Goal: Information Seeking & Learning: Learn about a topic

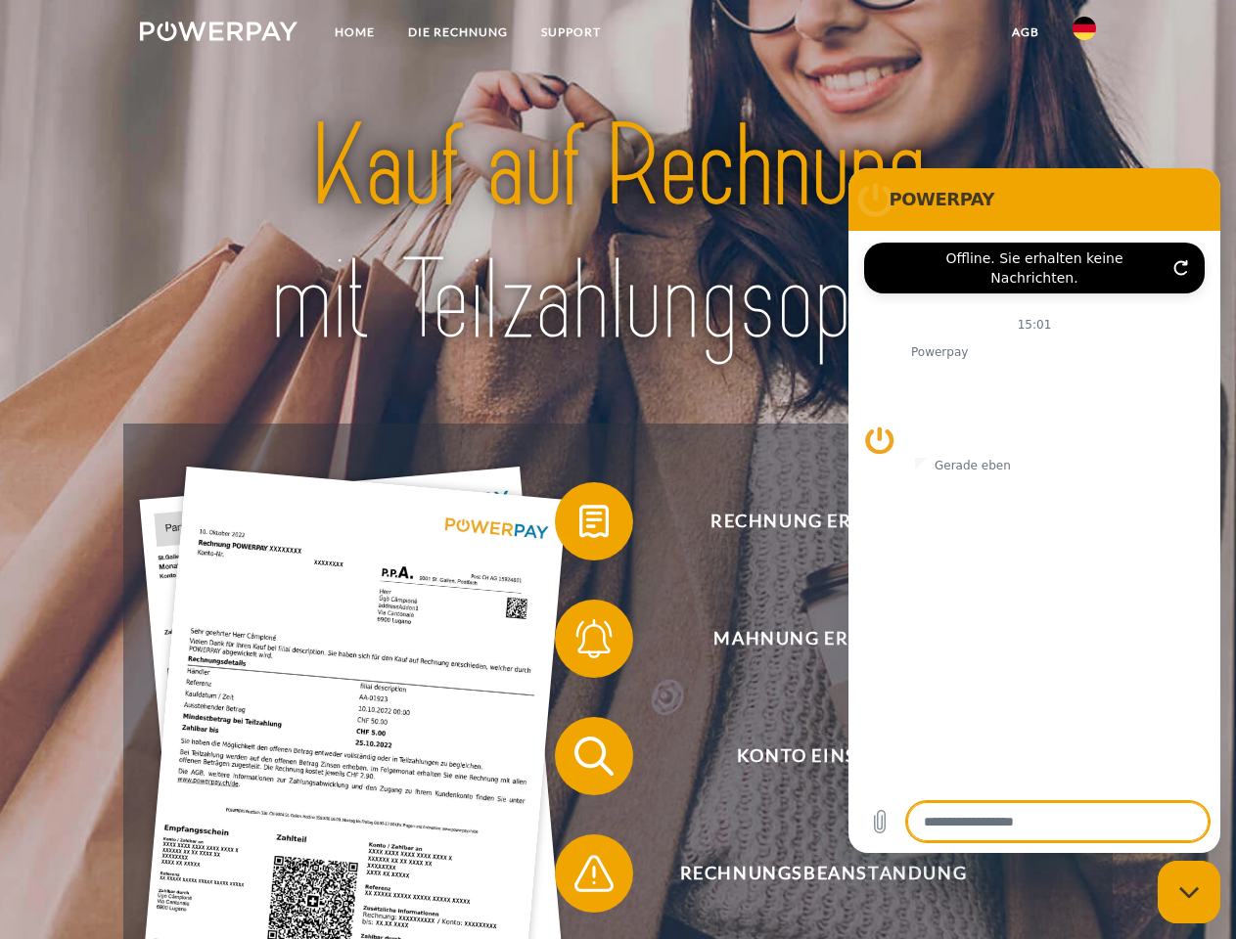
click at [218, 34] on img at bounding box center [219, 32] width 158 height 20
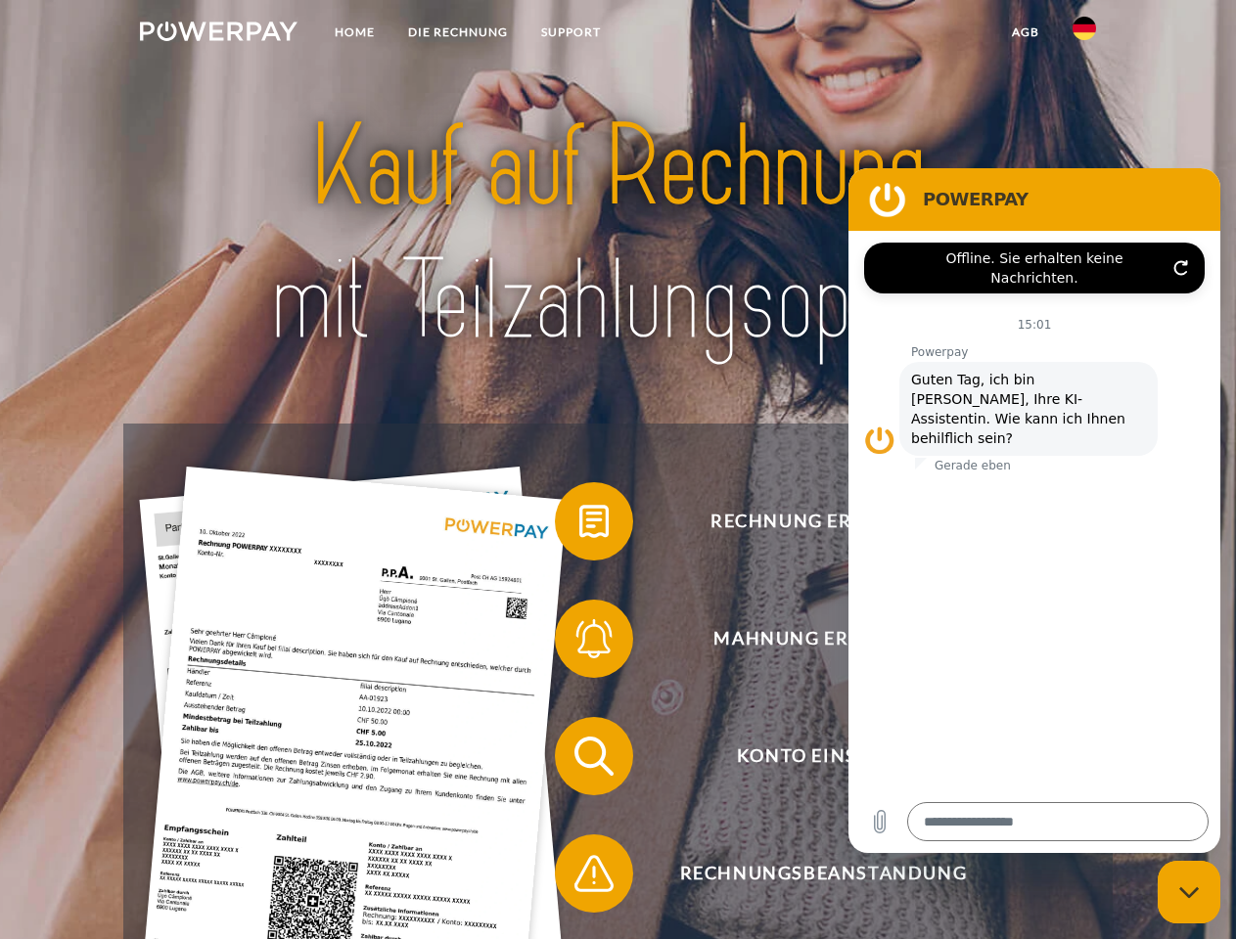
click at [1084, 34] on img at bounding box center [1083, 28] width 23 height 23
click at [1024, 32] on link "agb" at bounding box center [1025, 32] width 61 height 35
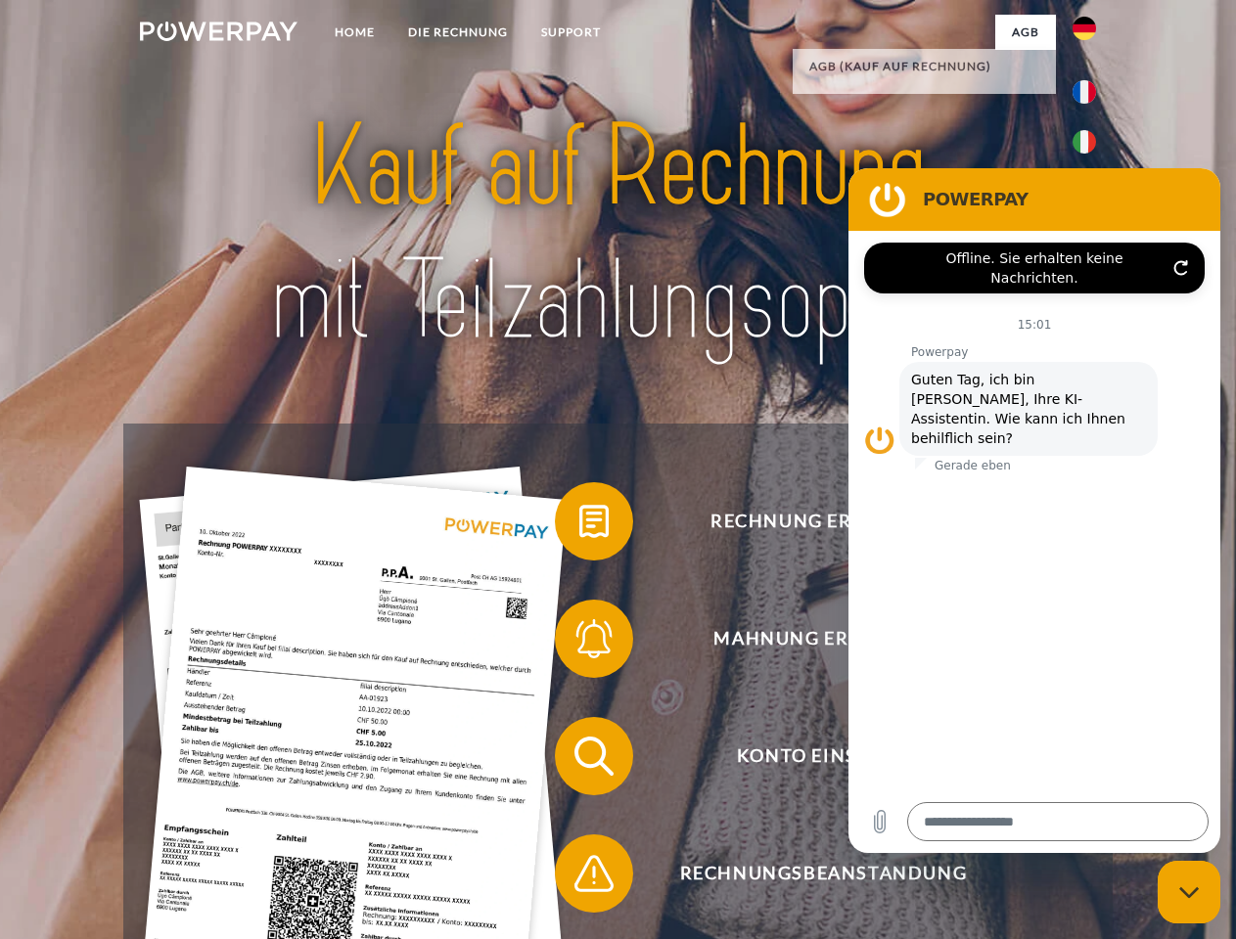
click at [579, 525] on span at bounding box center [565, 522] width 98 height 98
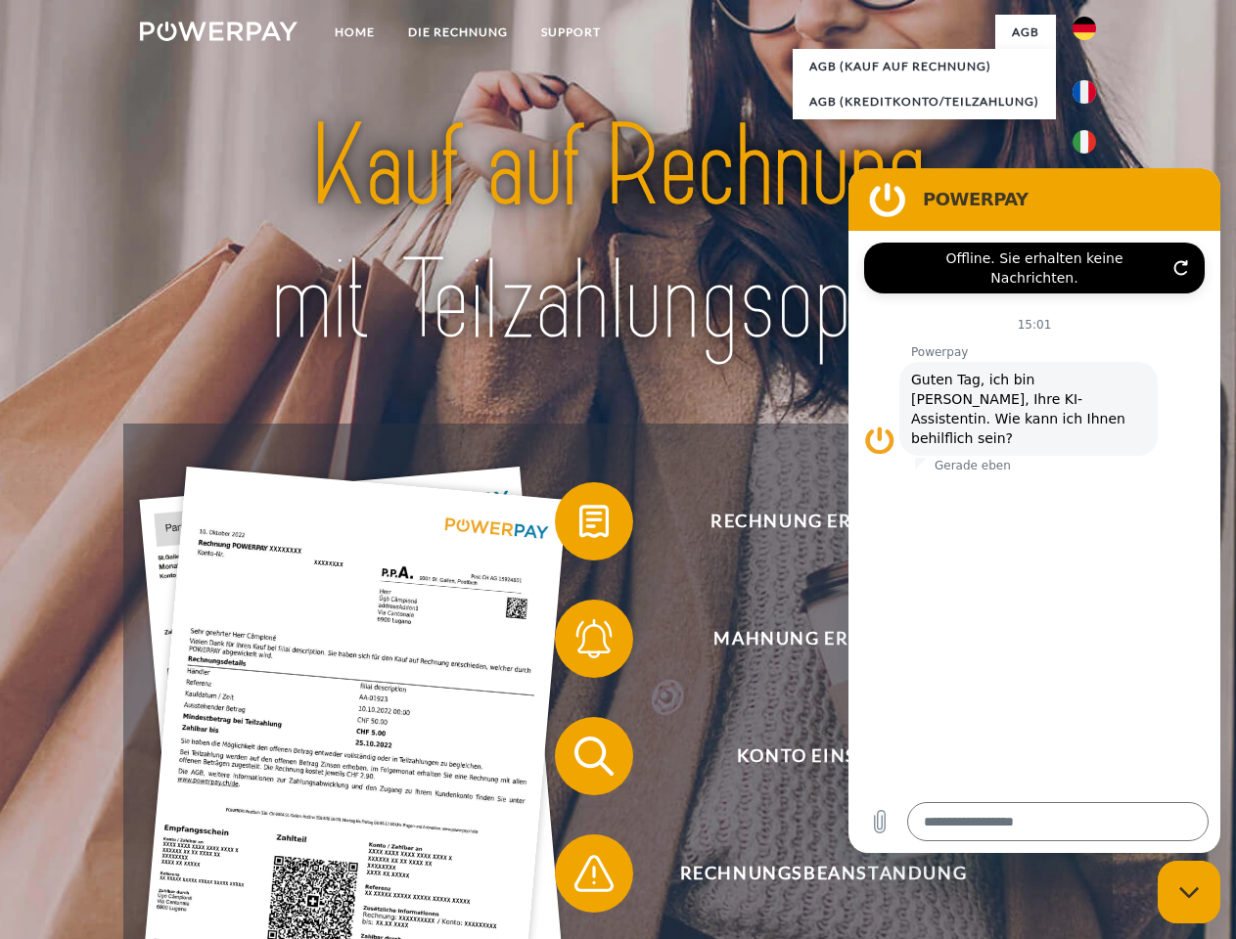
click at [579, 643] on span at bounding box center [565, 639] width 98 height 98
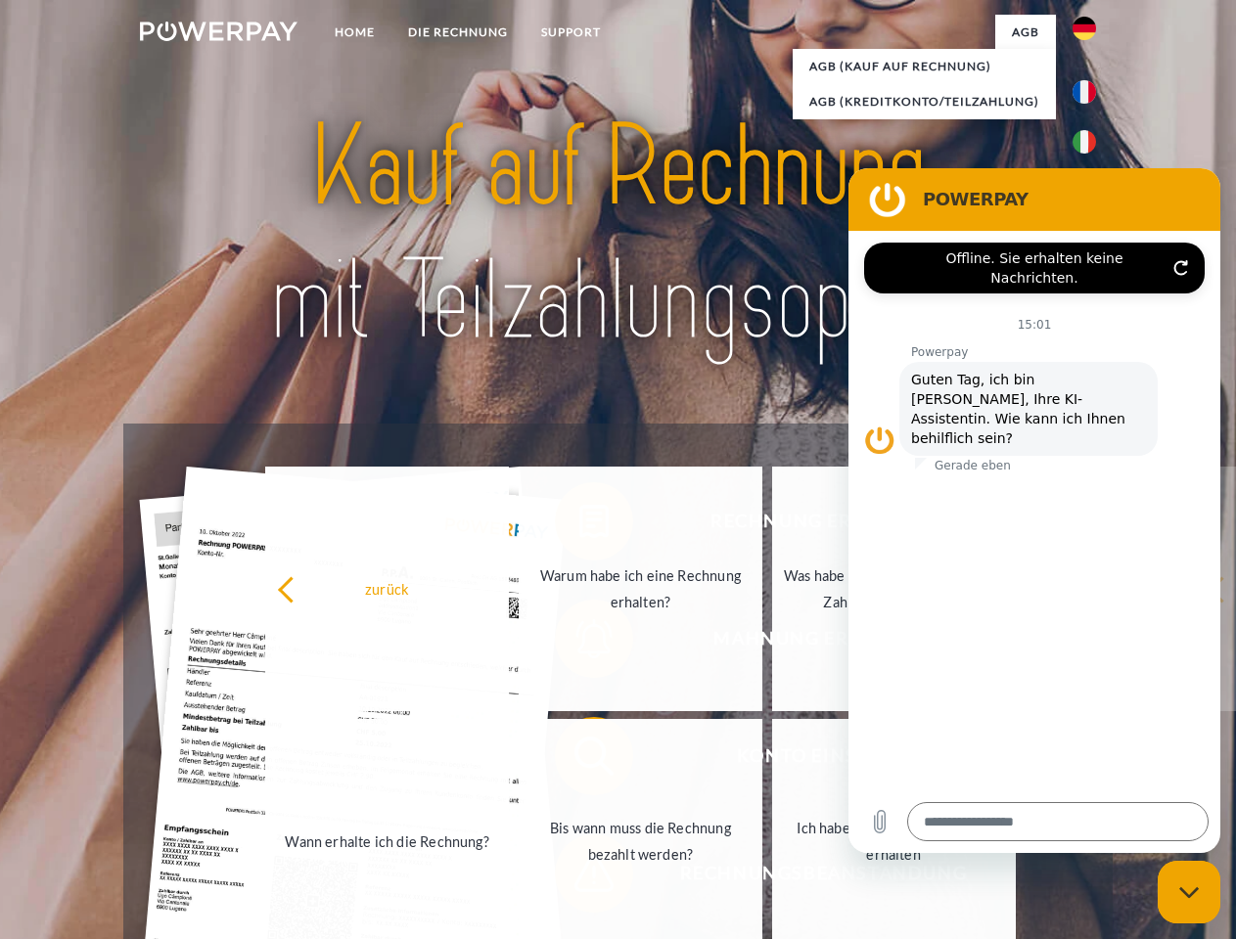
click at [579, 760] on link "Bis wann muss die Rechnung bezahlt werden?" at bounding box center [641, 841] width 244 height 245
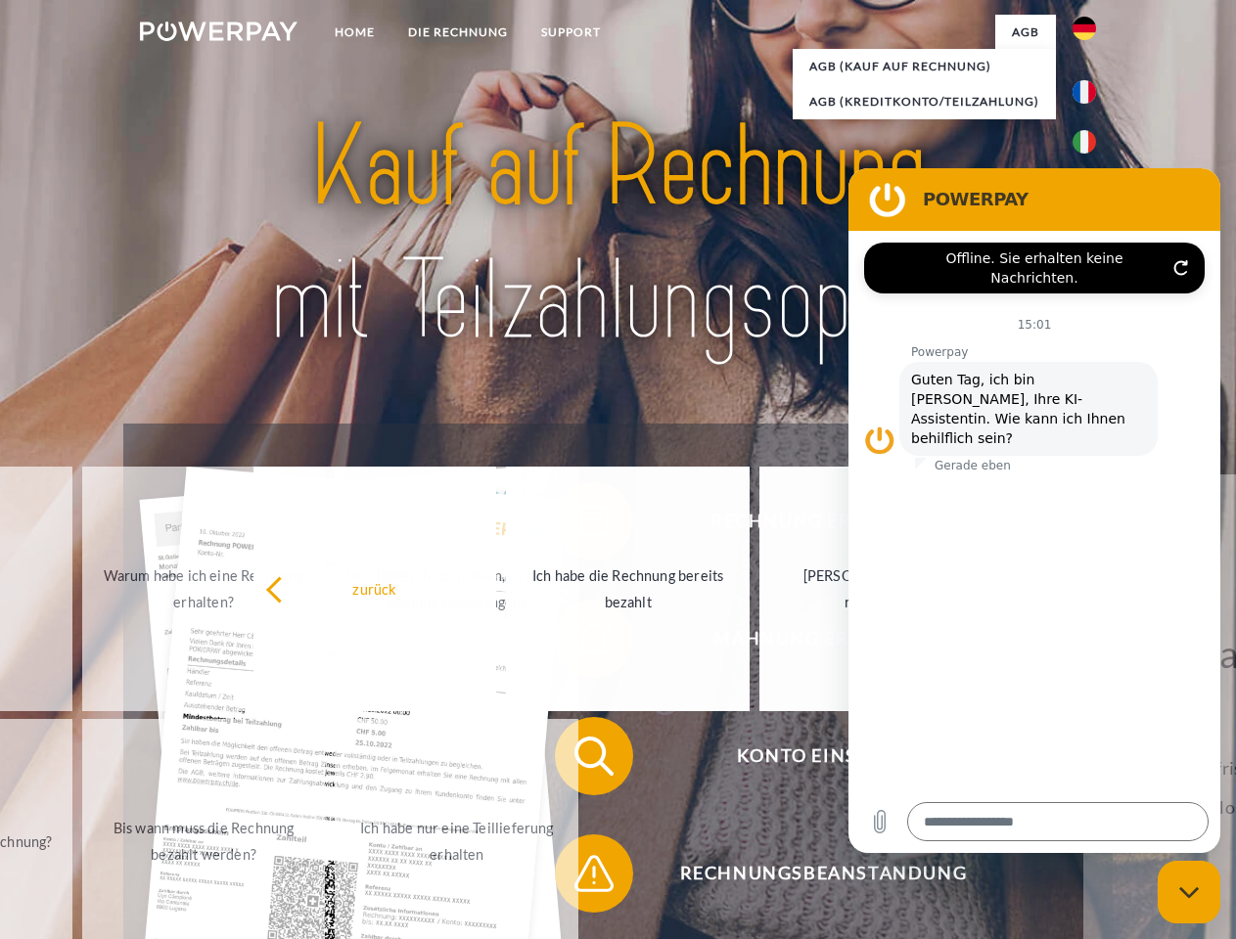
click at [579, 878] on span at bounding box center [565, 874] width 98 height 98
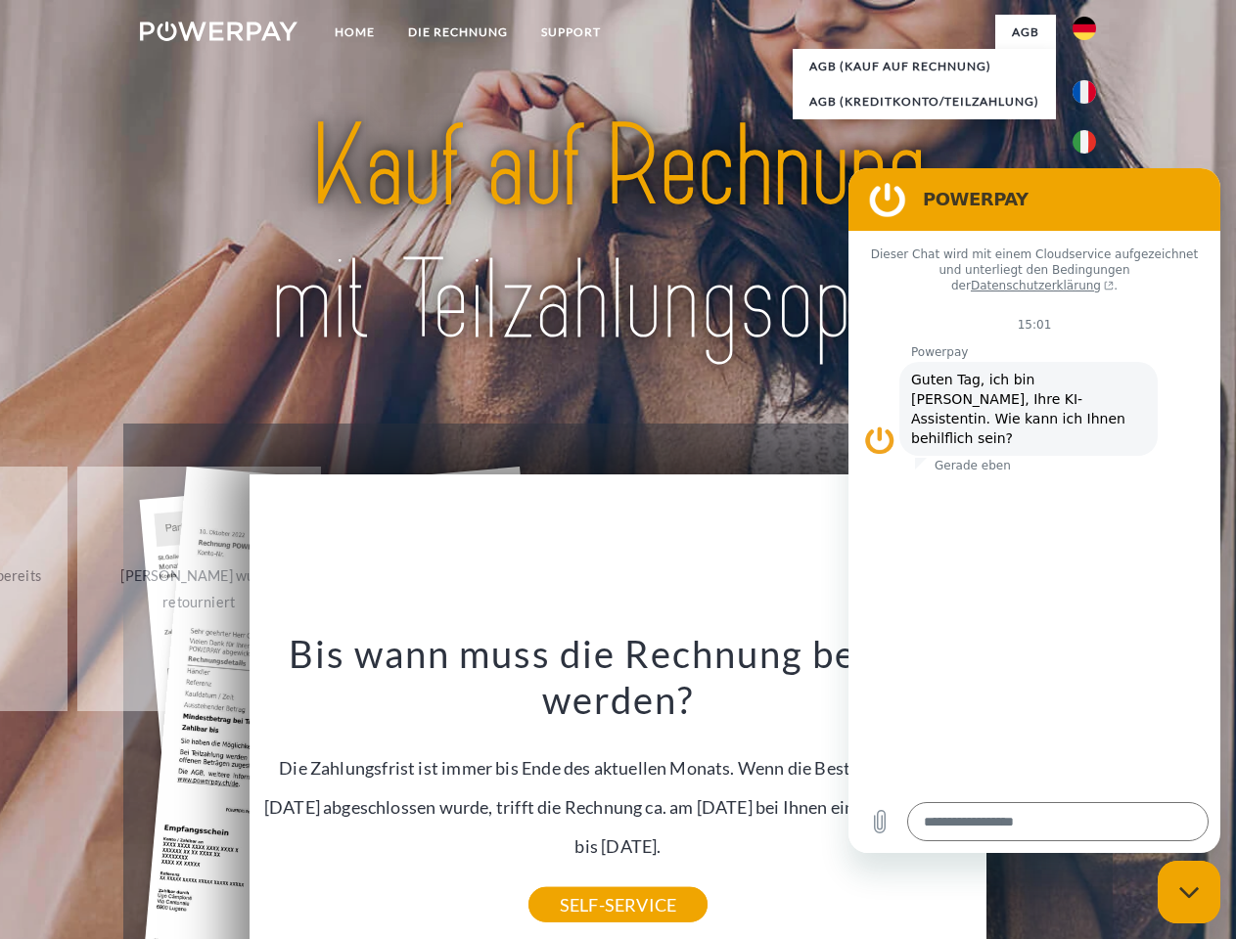
click at [1189, 892] on icon "Messaging-Fenster schließen" at bounding box center [1189, 892] width 21 height 13
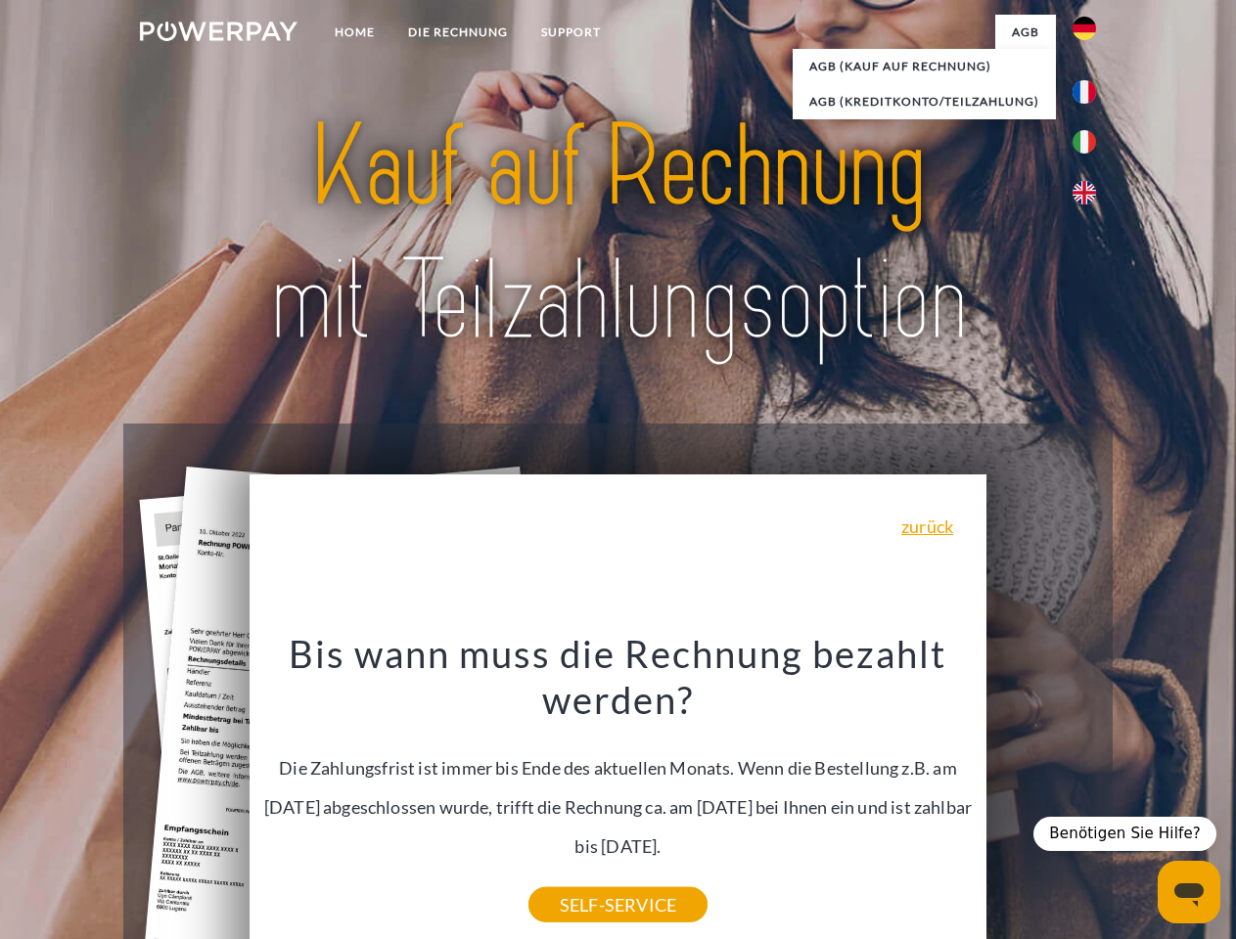
type textarea "*"
